Goal: Communication & Community: Answer question/provide support

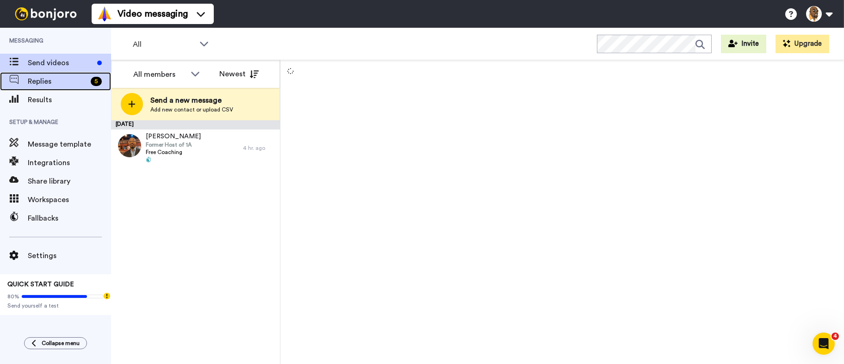
click at [70, 74] on div "Replies 5" at bounding box center [55, 81] width 111 height 19
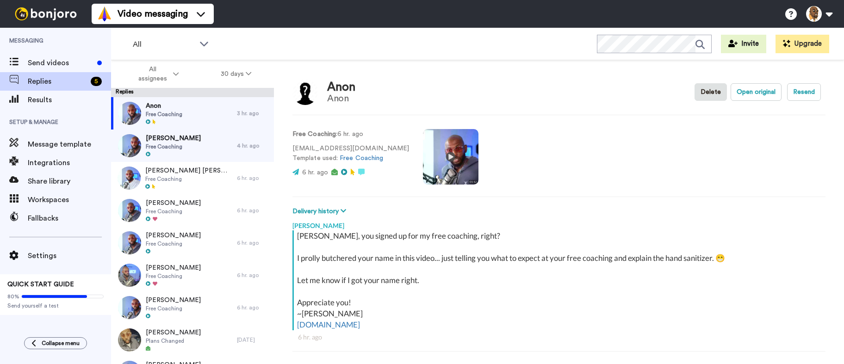
scroll to position [32, 0]
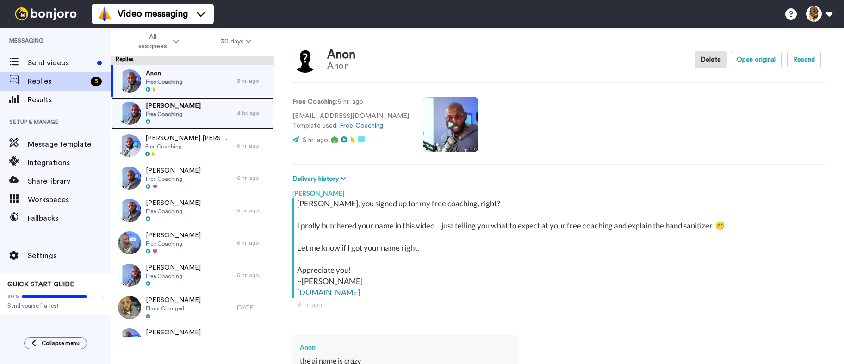
click at [182, 109] on span "Kendrick Harris" at bounding box center [173, 105] width 55 height 9
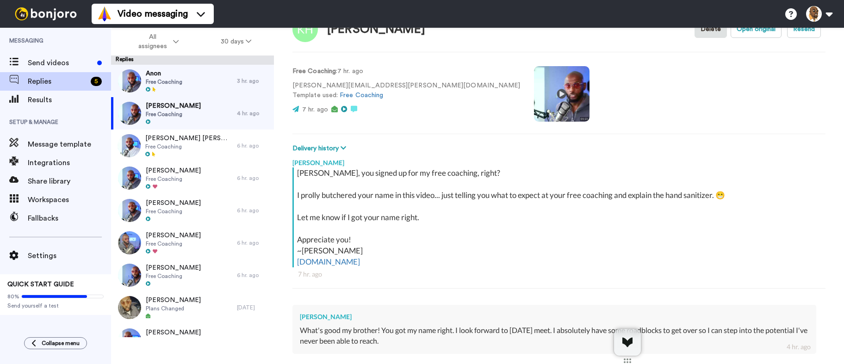
scroll to position [169, 0]
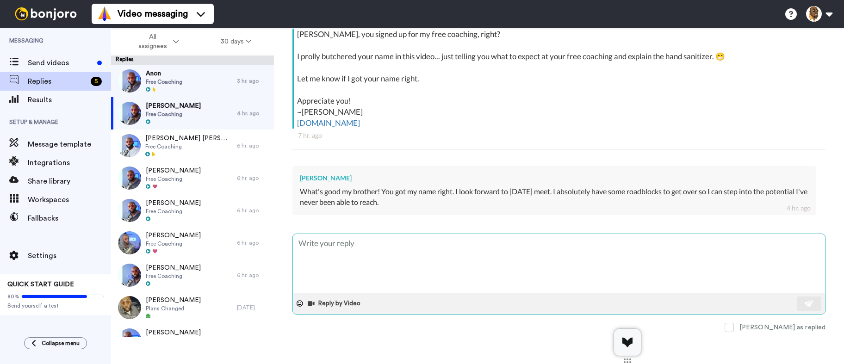
click at [410, 254] on textarea at bounding box center [559, 263] width 532 height 59
click at [413, 258] on textarea at bounding box center [559, 263] width 532 height 59
type textarea "x"
type textarea "L"
type textarea "x"
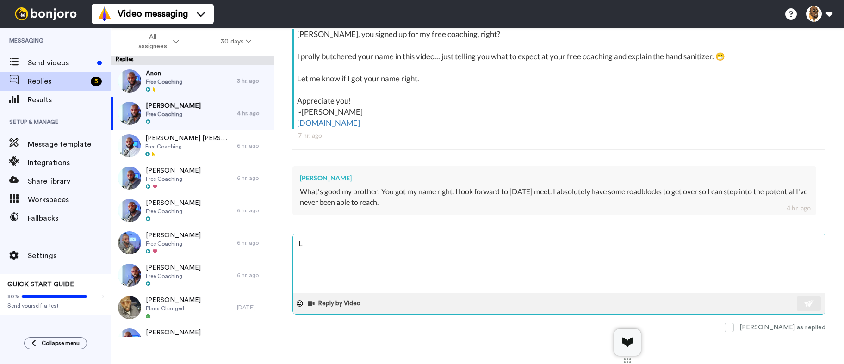
type textarea "Lo"
type textarea "x"
type textarea "Loo"
type textarea "x"
type textarea "Look"
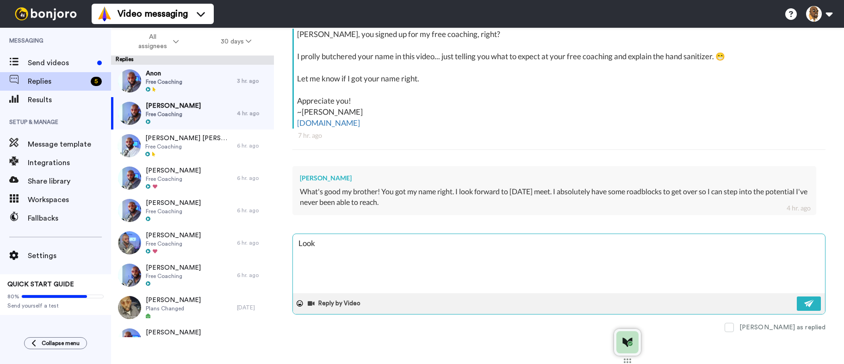
type textarea "x"
type textarea "Looki"
type textarea "x"
type textarea "Lookin"
type textarea "x"
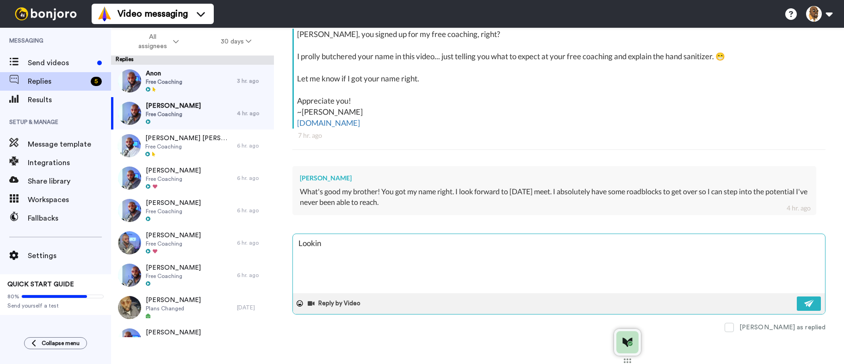
type textarea "Looking"
type textarea "x"
type textarea "Looking"
type textarea "x"
type textarea "Looking f"
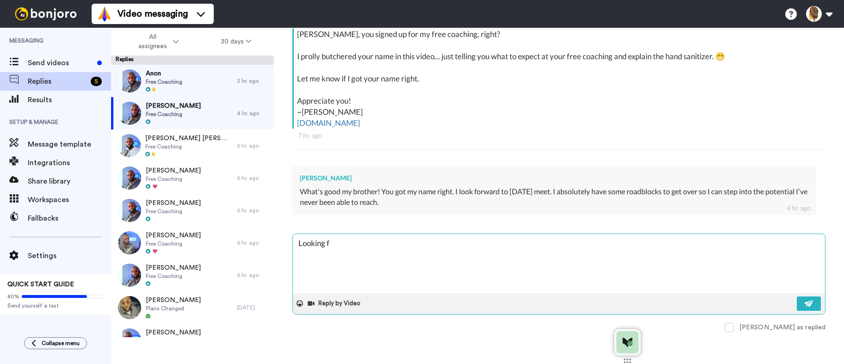
type textarea "x"
type textarea "Looking fo"
type textarea "x"
type textarea "Looking for"
type textarea "x"
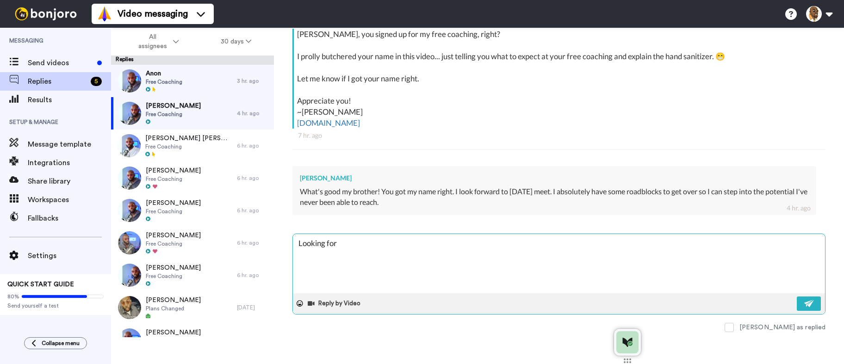
type textarea "Looking forw"
type textarea "x"
type textarea "Looking forwa"
type textarea "x"
type textarea "Looking forwar"
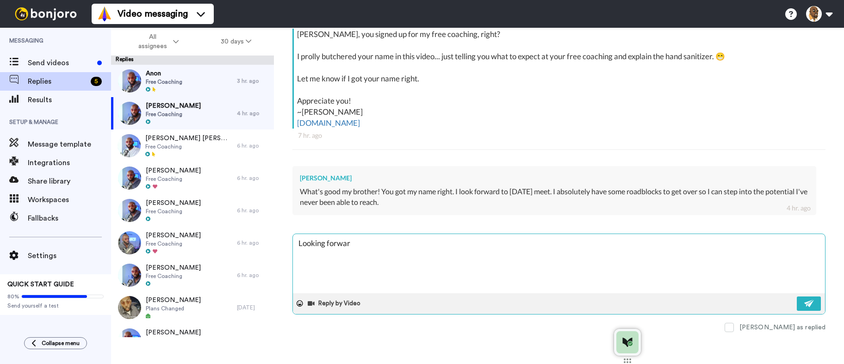
type textarea "x"
type textarea "Looking forward"
type textarea "x"
type textarea "Looking forward"
type textarea "x"
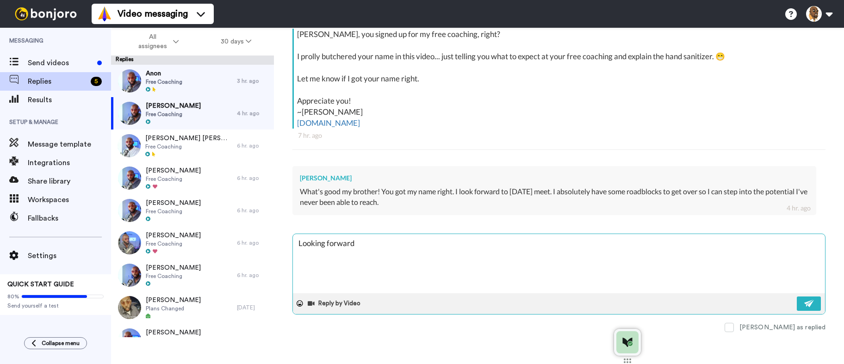
type textarea "Looking forward t"
type textarea "x"
type textarea "Looking forward to"
type textarea "x"
type textarea "Looking forward to"
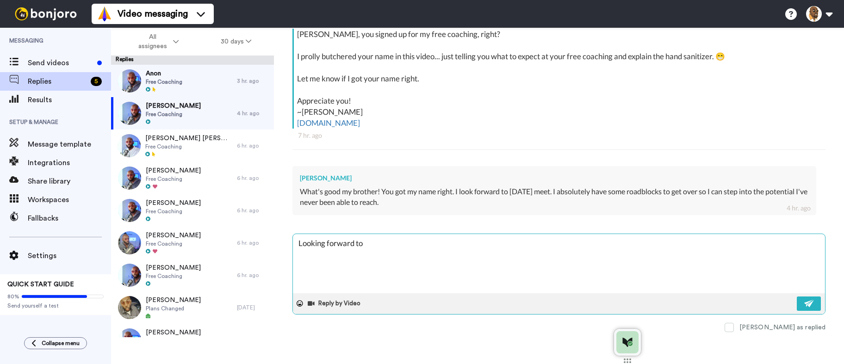
type textarea "x"
type textarea "Looking forward to i"
type textarea "x"
type textarea "Looking forward to it"
type textarea "x"
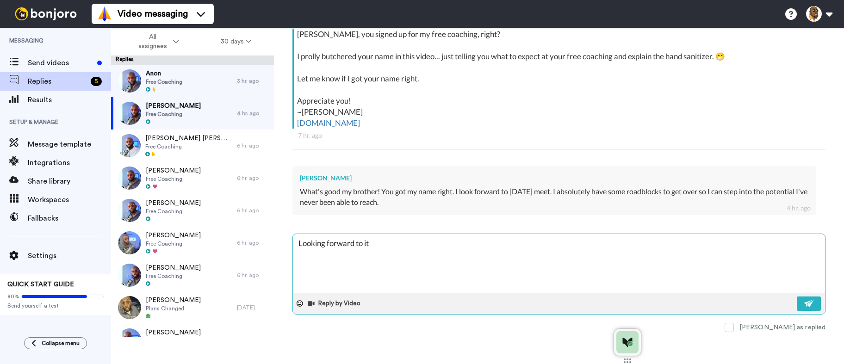
type textarea "Looking forward to it,"
type textarea "x"
type textarea "Looking forward to it,"
type textarea "x"
type textarea "Looking forward to it, f"
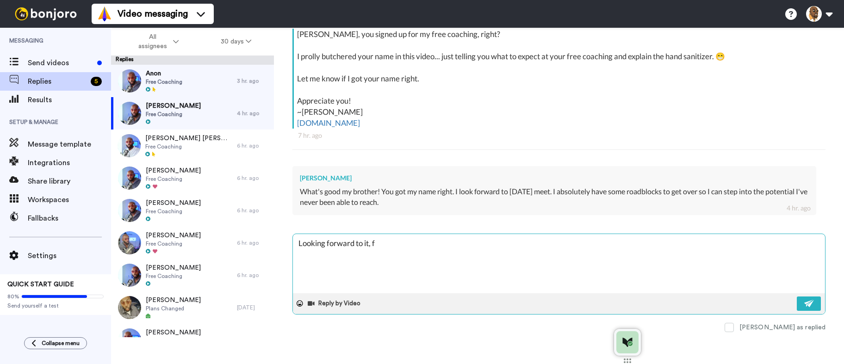
type textarea "x"
type textarea "Looking forward to it, fa"
type textarea "x"
type textarea "Looking forward to it, fam"
type textarea "x"
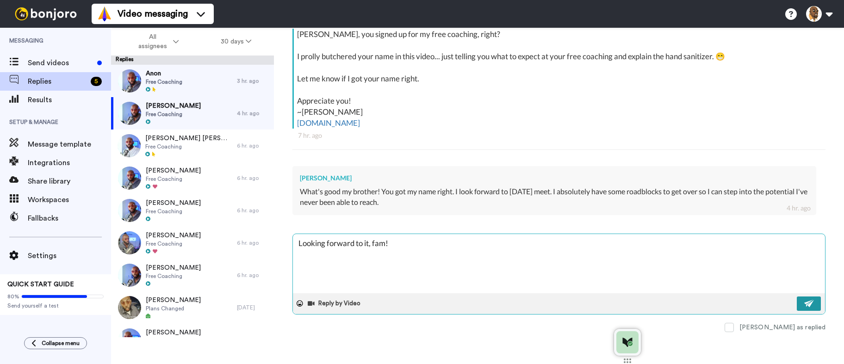
type textarea "Looking forward to it, fam!"
click at [797, 303] on button at bounding box center [809, 304] width 24 height 14
type textarea "x"
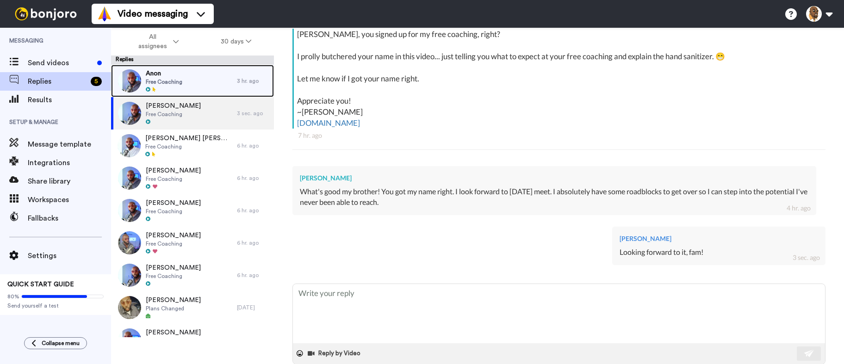
click at [197, 76] on div "Anon Free Coaching" at bounding box center [174, 81] width 126 height 32
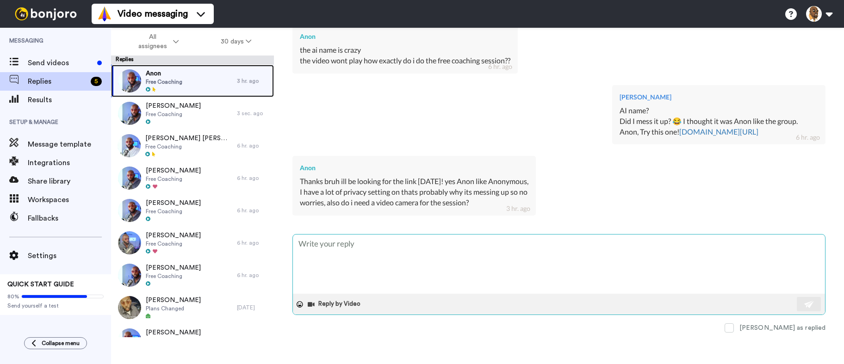
scroll to position [312, 0]
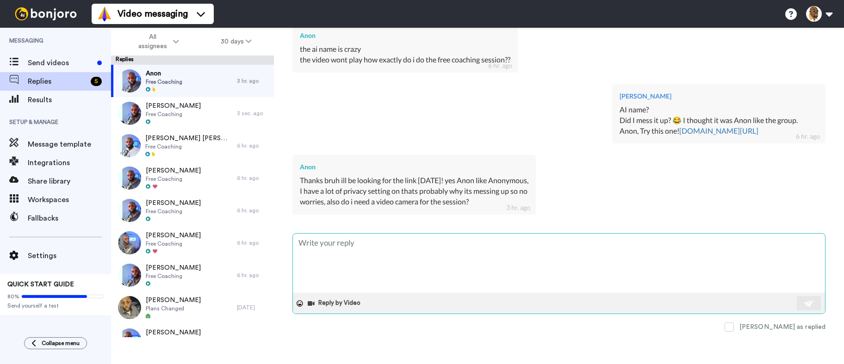
click at [406, 256] on textarea at bounding box center [559, 263] width 532 height 59
type textarea "x"
type textarea "A:"
type textarea "x"
type textarea "A"
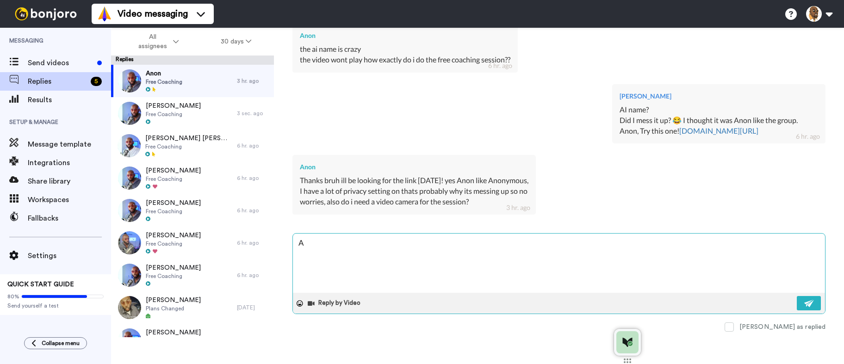
type textarea "x"
type textarea "Al"
type textarea "x"
type textarea "All"
type textarea "x"
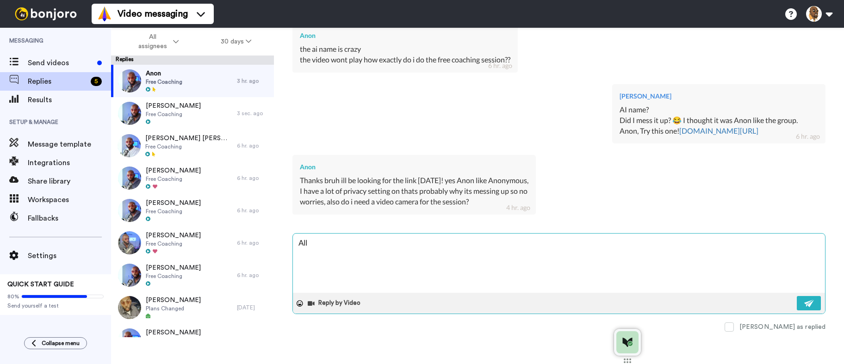
type textarea "All"
type textarea "x"
type textarea "All g"
type textarea "x"
type textarea "All go"
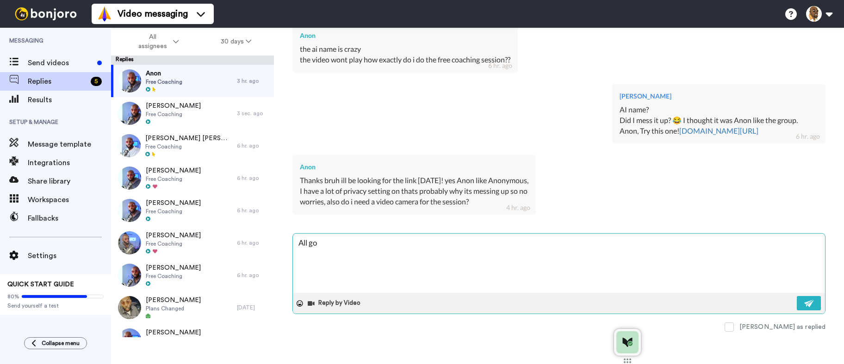
type textarea "x"
type textarea "All goo"
type textarea "x"
type textarea "All good"
type textarea "x"
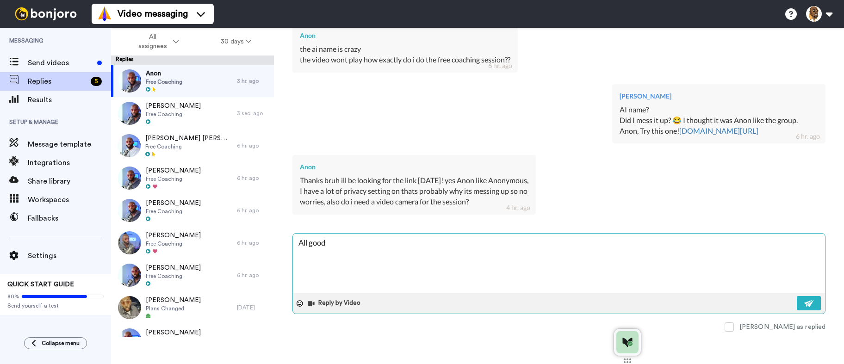
type textarea "All good!"
type textarea "x"
type textarea "All good!"
type textarea "x"
type textarea "All good! L"
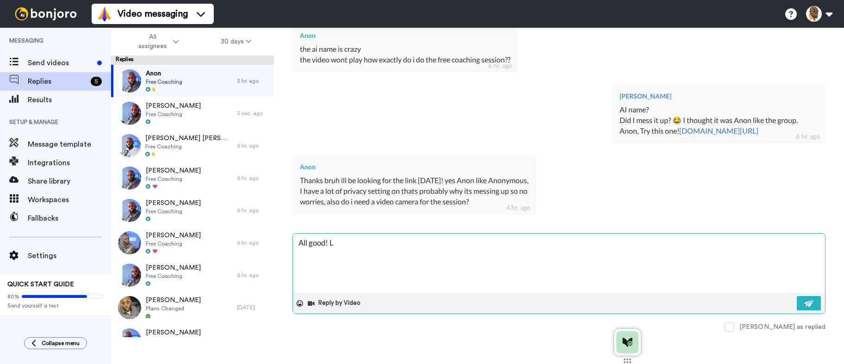
type textarea "x"
type textarea "All good! Le"
type textarea "x"
type textarea "All good! Let"
type textarea "x"
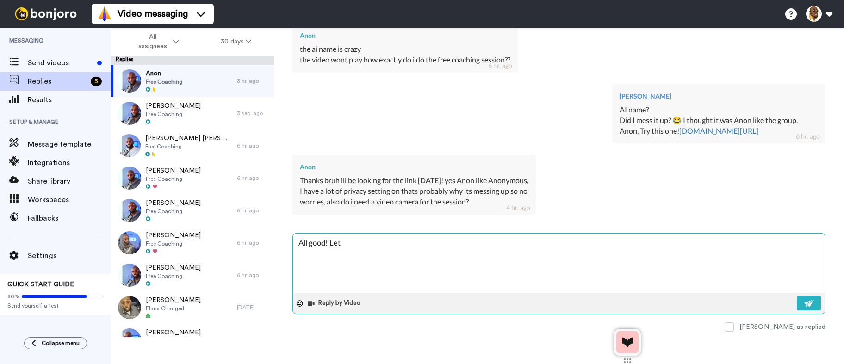
type textarea "All good! Let;"
type textarea "x"
type textarea "All good! Let;s"
type textarea "x"
type textarea "All good! Let;s"
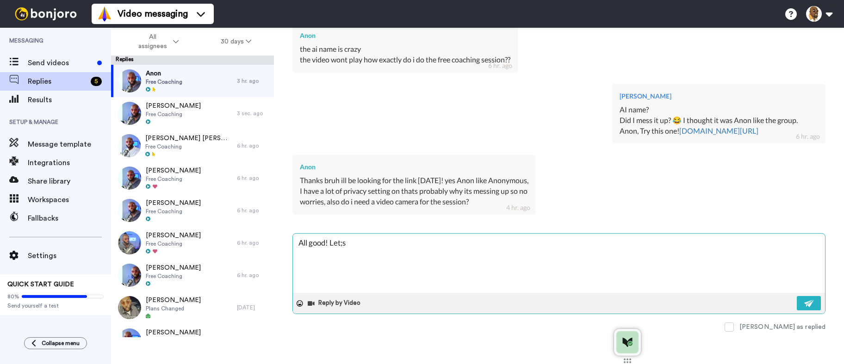
type textarea "x"
type textarea "All good! Let;s g"
type textarea "x"
type textarea "All good! Let;s"
type textarea "x"
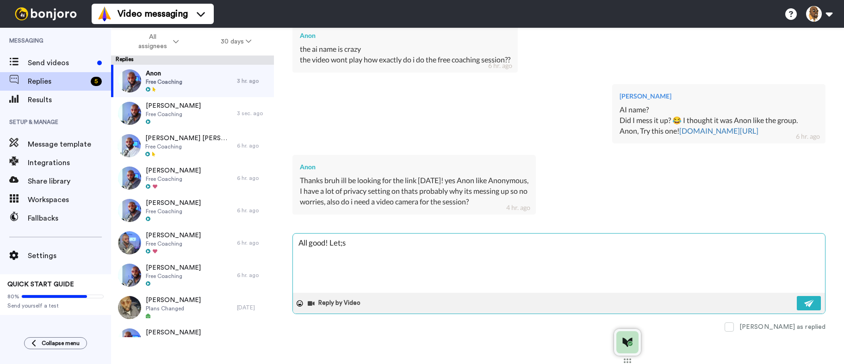
type textarea "All good! Let;s"
type textarea "x"
type textarea "All good! Let;"
type textarea "x"
type textarea "All good! Let"
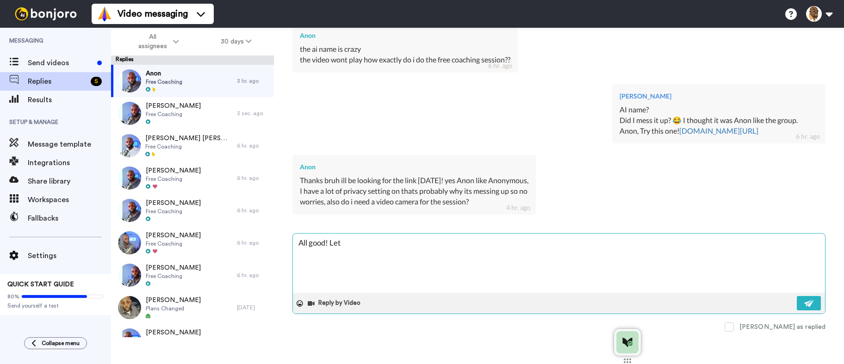
type textarea "x"
type textarea "All good! Let'"
type textarea "x"
type textarea "All good! Let's"
type textarea "x"
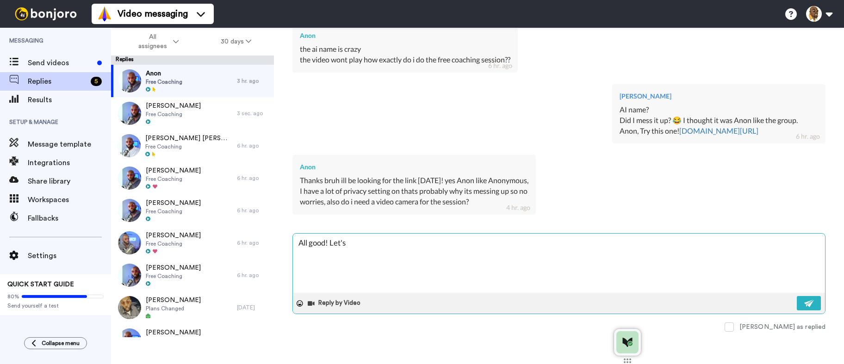
type textarea "All good! Let's"
type textarea "x"
type textarea "All good! Let's g"
type textarea "x"
type textarea "All good! Let's go"
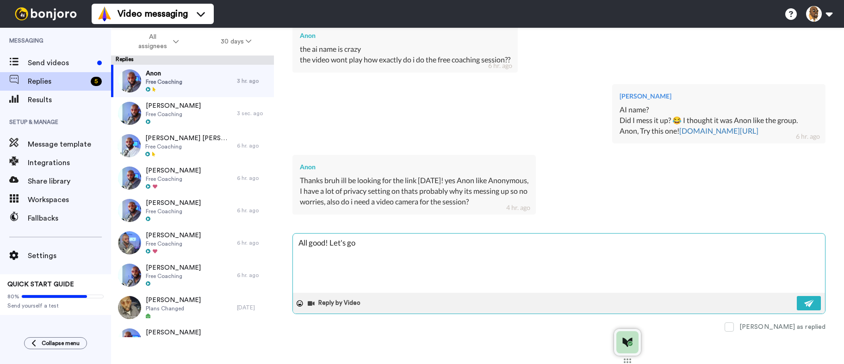
type textarea "x"
type textarea "All good! Let's go!"
type textarea "x"
type textarea "All good! Let's go!!"
click at [802, 308] on button at bounding box center [809, 303] width 24 height 14
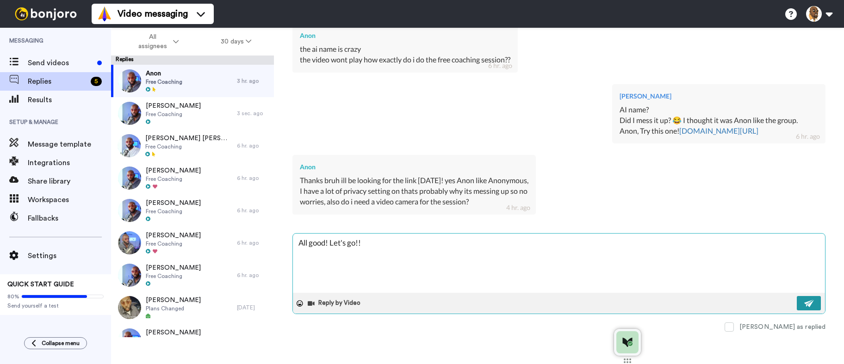
type textarea "x"
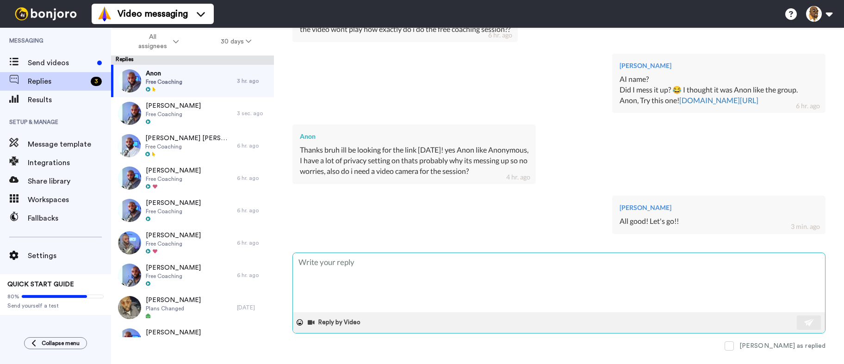
scroll to position [361, 0]
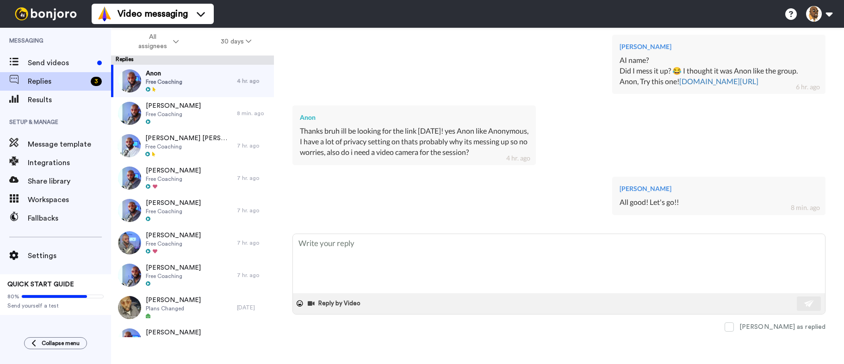
type textarea "x"
